Goal: Transaction & Acquisition: Purchase product/service

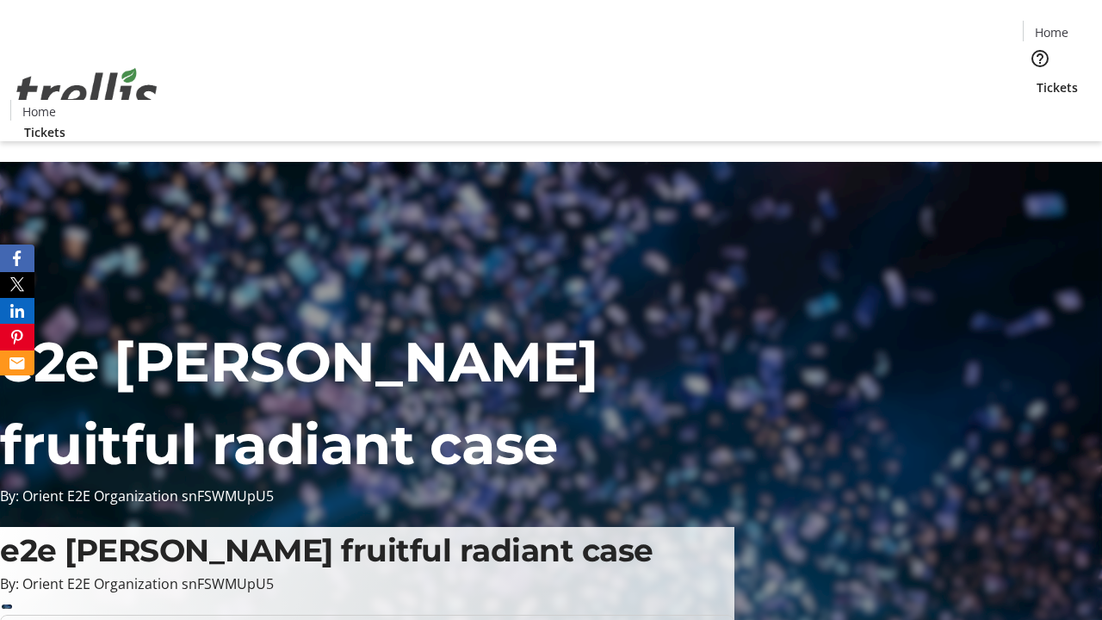
click at [1037, 78] on span "Tickets" at bounding box center [1057, 87] width 41 height 18
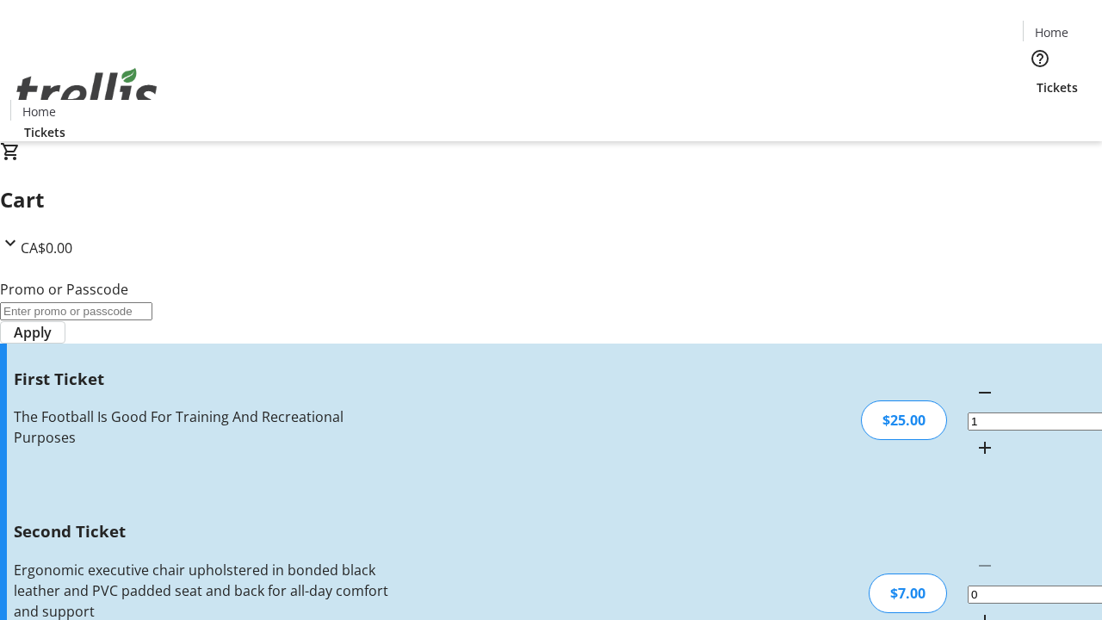
click at [975, 611] on mat-icon "Increment by one" at bounding box center [985, 621] width 21 height 21
type input "2"
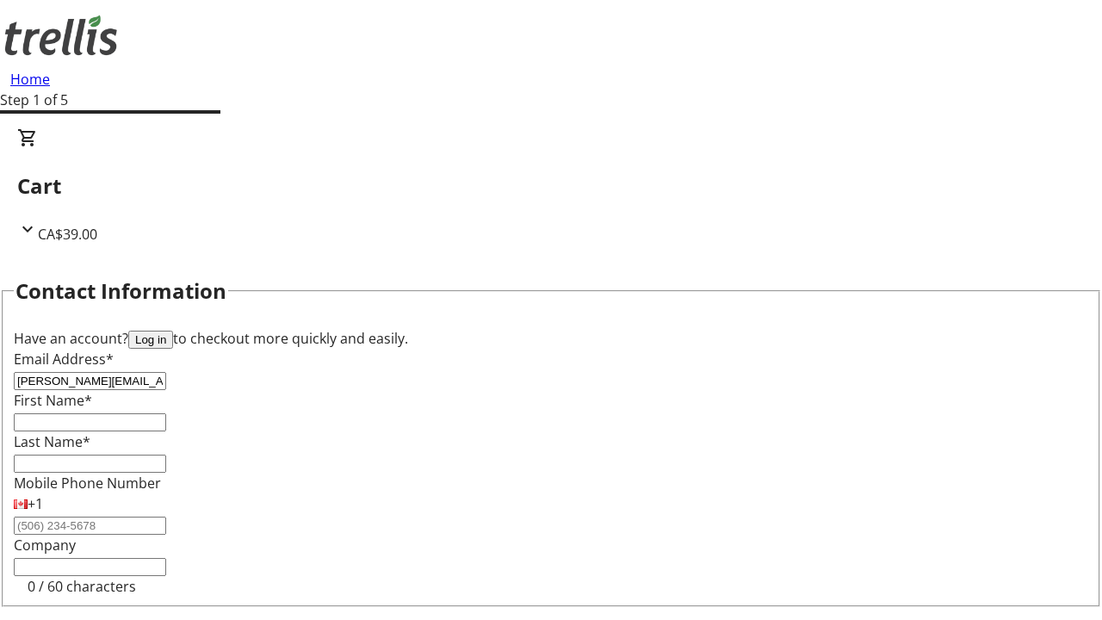
type input "[PERSON_NAME][EMAIL_ADDRESS][DOMAIN_NAME]"
type input "[PERSON_NAME]"
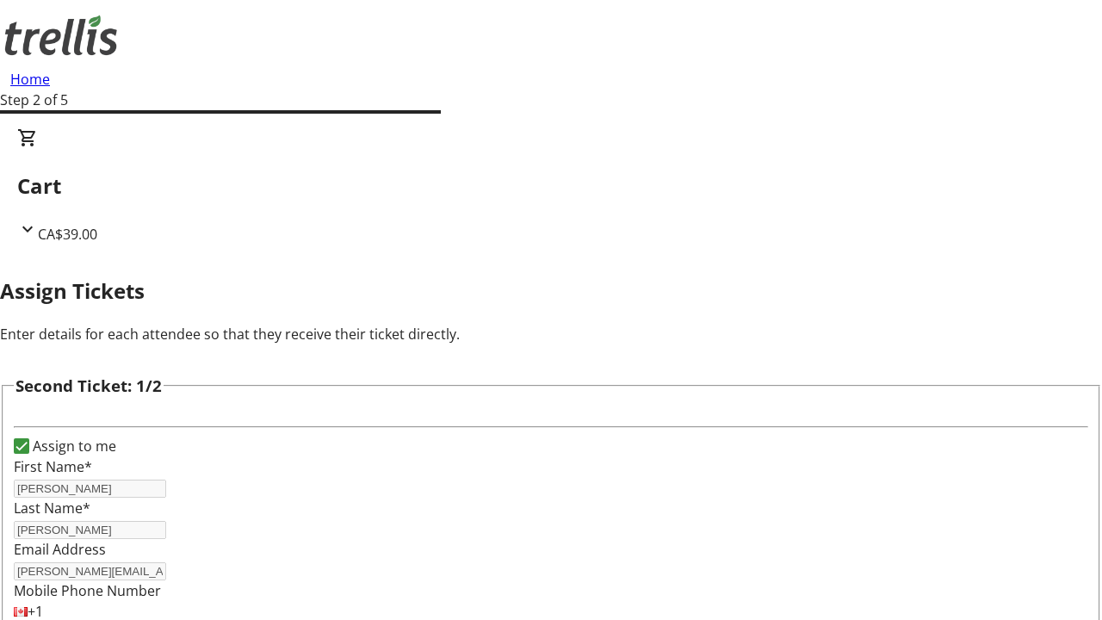
type input "Von"
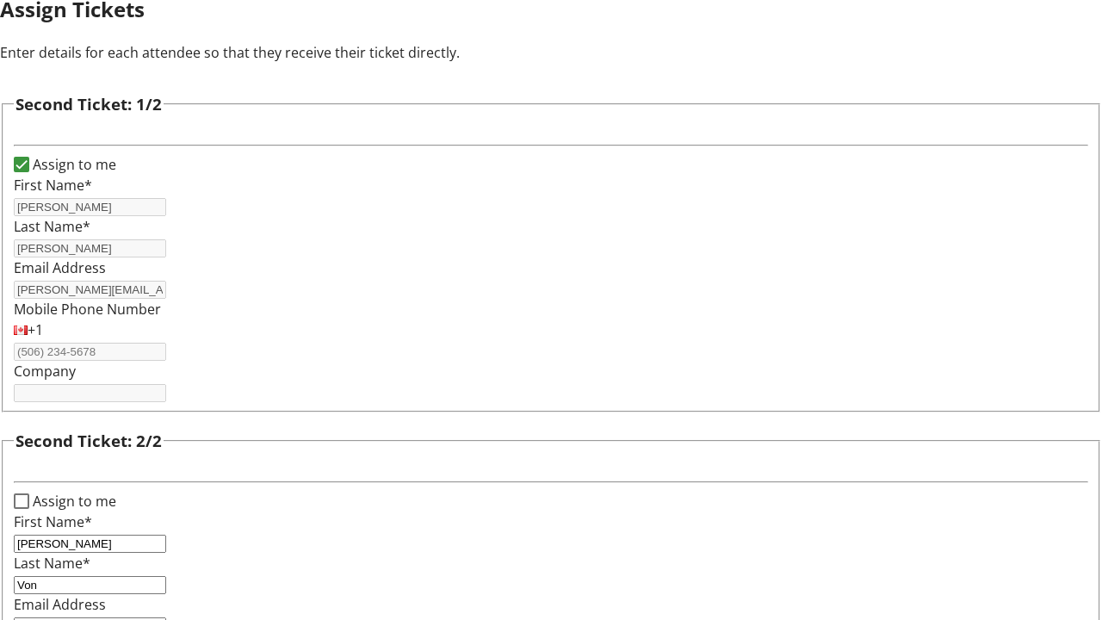
type input "[PERSON_NAME][EMAIL_ADDRESS][DOMAIN_NAME]"
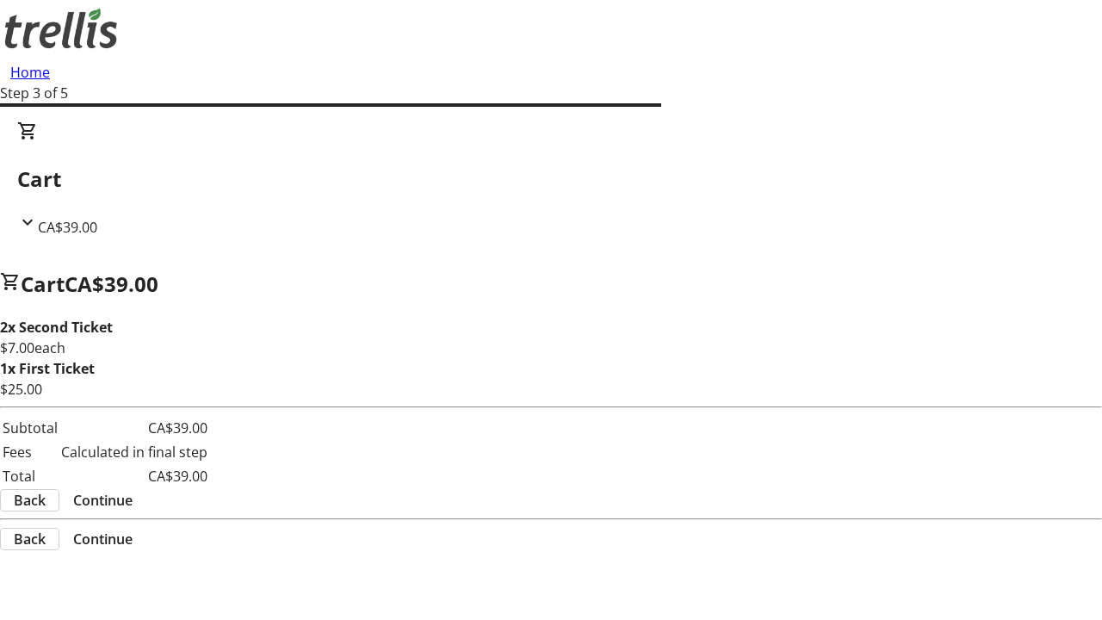
scroll to position [0, 0]
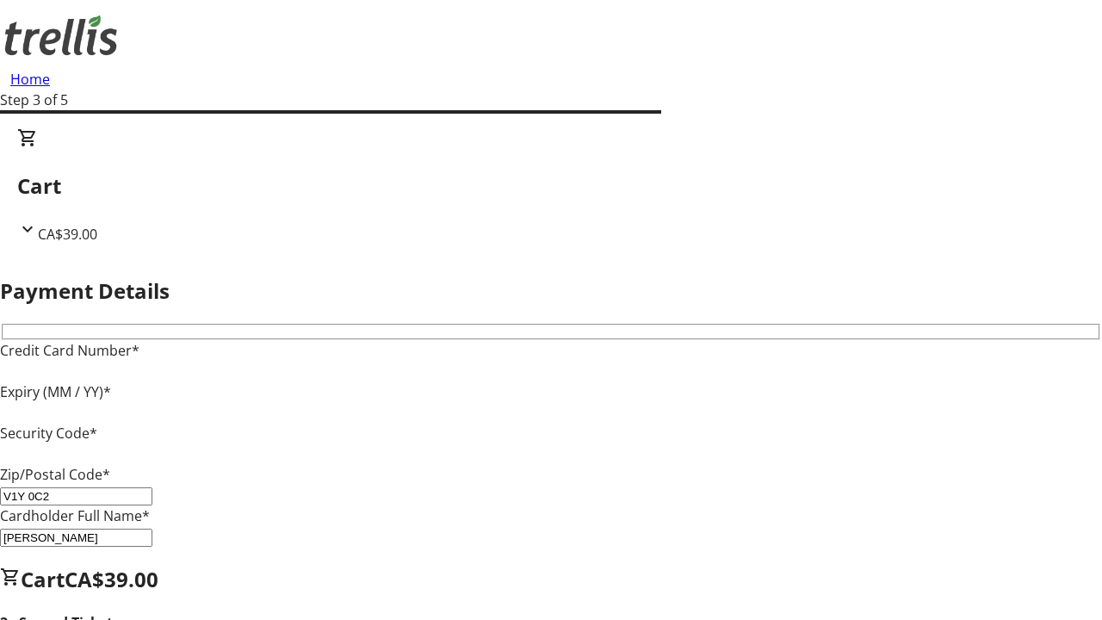
type input "V1Y 0C2"
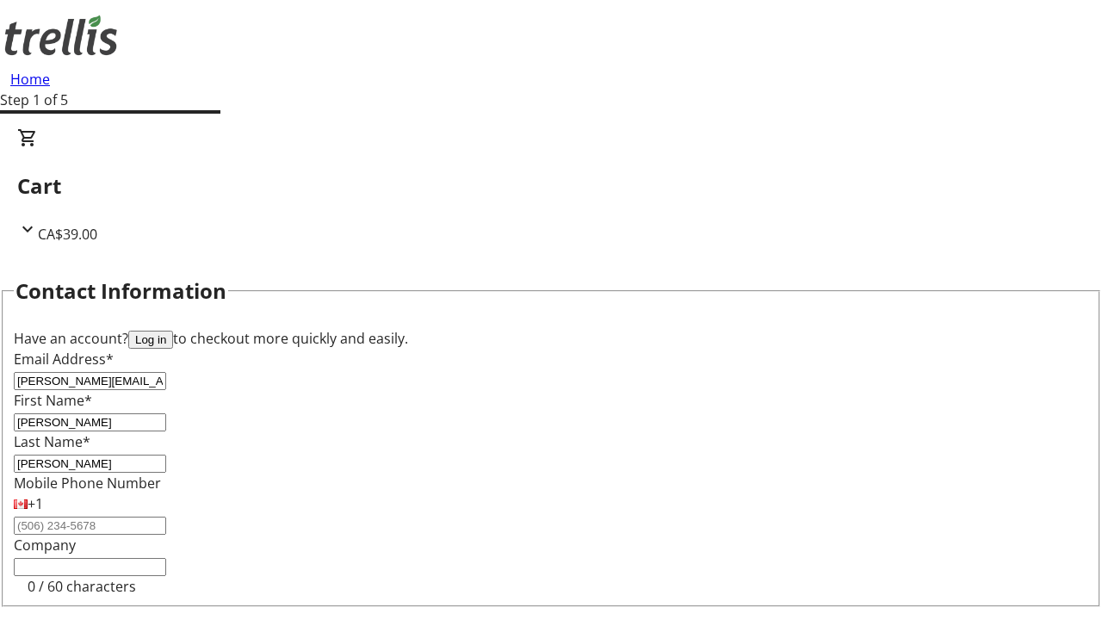
type input "[PERSON_NAME][EMAIL_ADDRESS][DOMAIN_NAME]"
type input "[PERSON_NAME]"
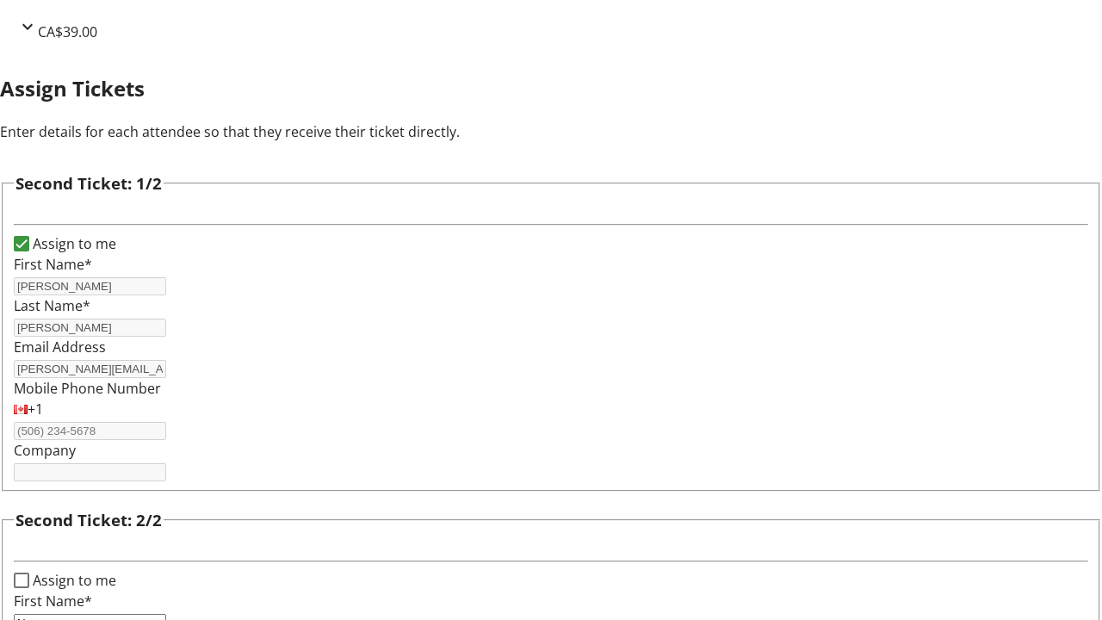
type input "Name"
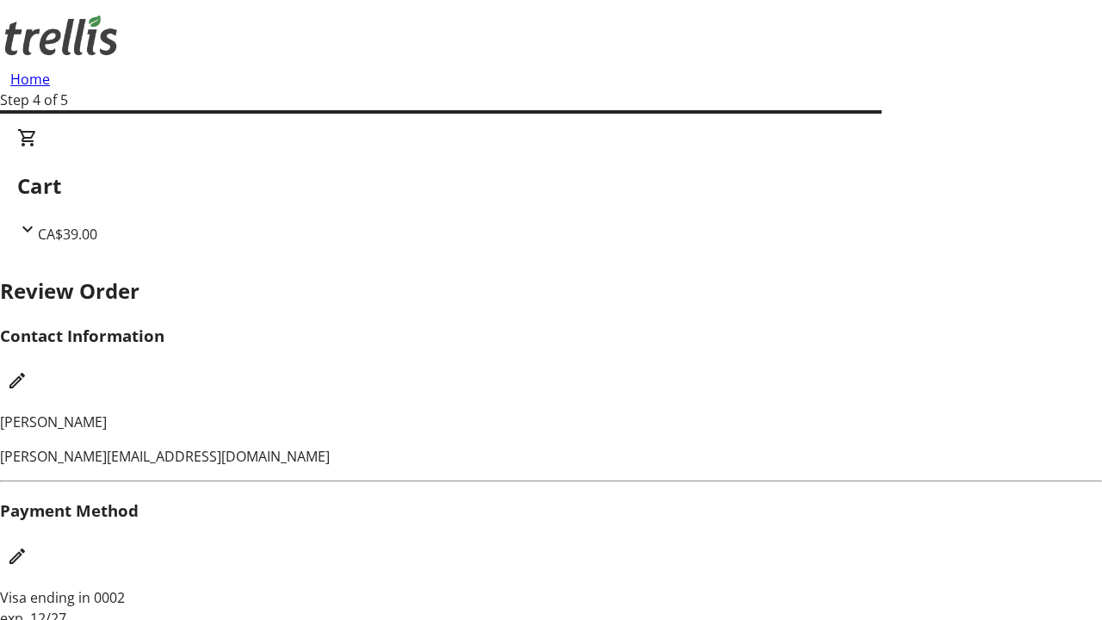
click at [28, 546] on mat-icon "Edit Payment Method" at bounding box center [17, 556] width 21 height 21
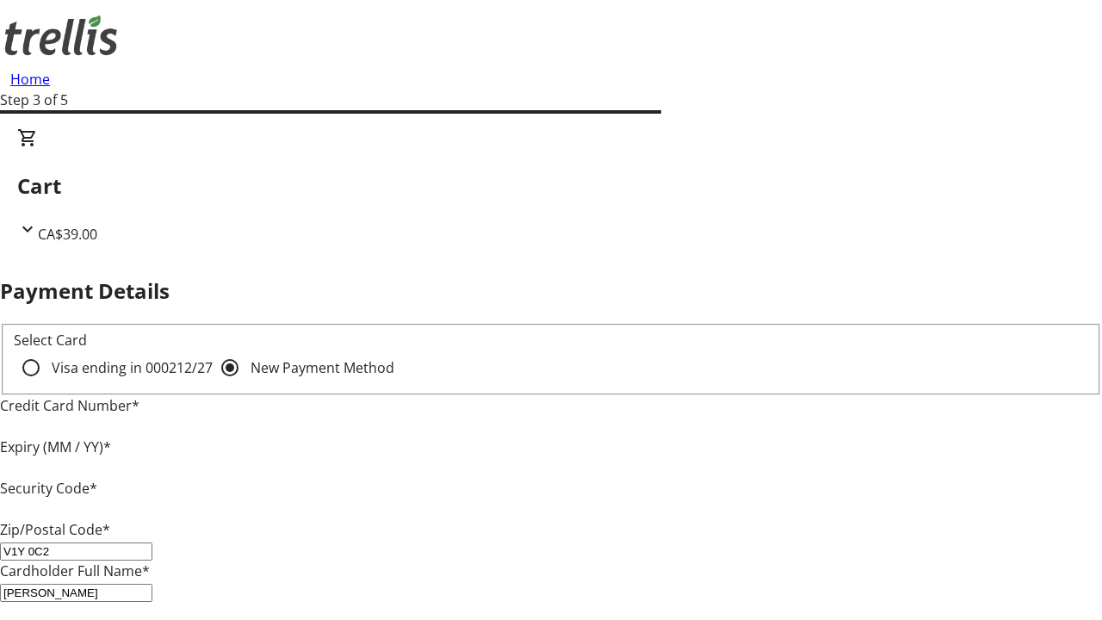
type input "V1Y 0C2"
